Goal: Information Seeking & Learning: Check status

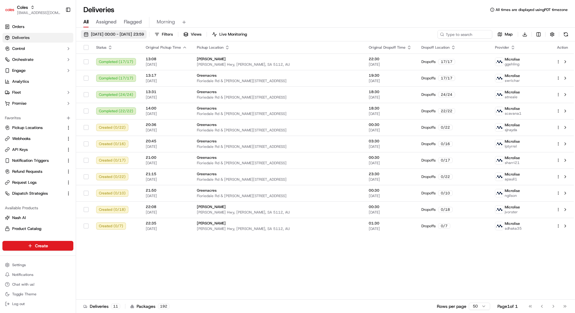
click at [111, 36] on span "[DATE] 00:00 - [DATE] 23:59" at bounding box center [117, 34] width 53 height 5
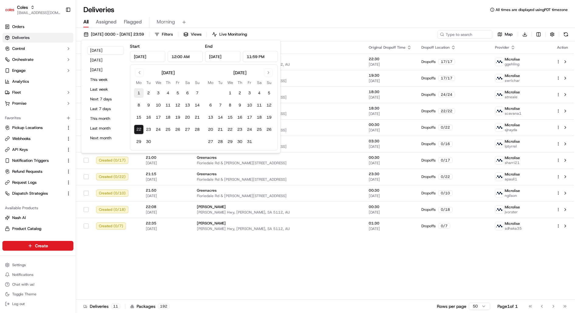
click at [137, 91] on button "1" at bounding box center [139, 93] width 10 height 10
type input "[DATE]"
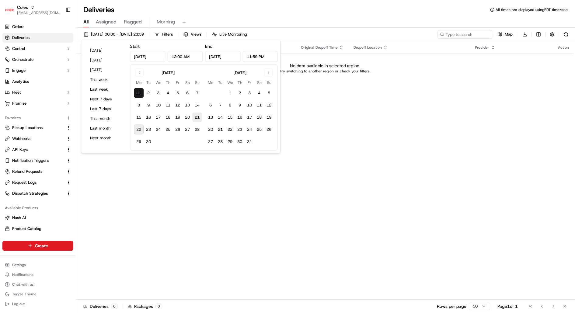
click at [198, 119] on button "21" at bounding box center [197, 117] width 10 height 10
type input "[DATE]"
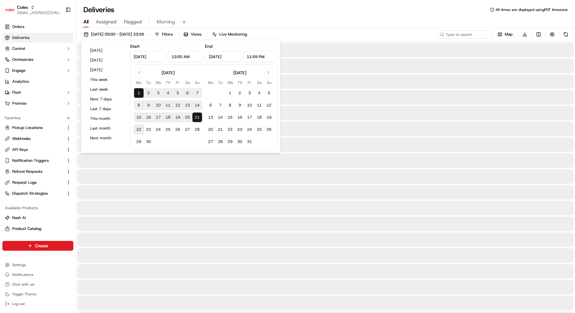
click at [302, 19] on div "All Assigned Flagged Morning" at bounding box center [325, 22] width 499 height 11
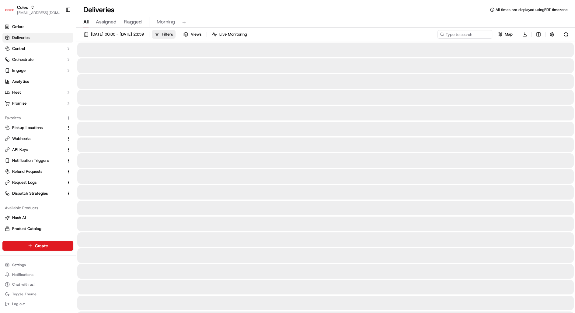
click at [173, 34] on span "Filters" at bounding box center [167, 34] width 11 height 5
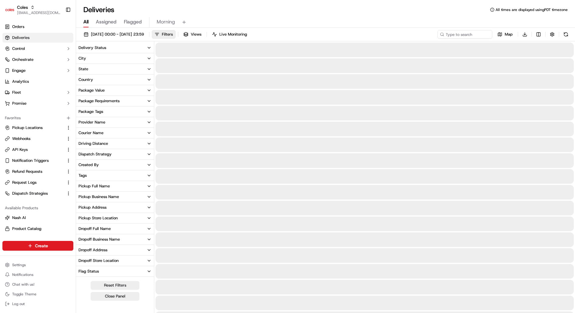
click at [117, 46] on button "Delivery Status" at bounding box center [115, 48] width 78 height 10
